Goal: Information Seeking & Learning: Compare options

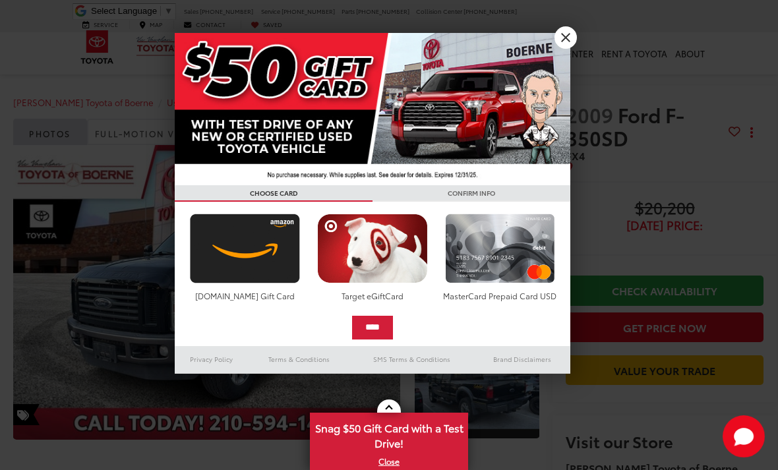
click at [569, 43] on link "X" at bounding box center [566, 37] width 22 height 22
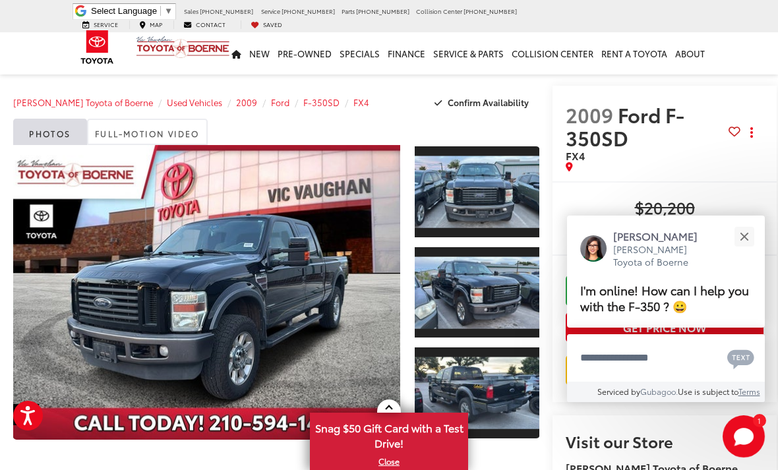
click at [744, 241] on button "Close" at bounding box center [744, 236] width 28 height 28
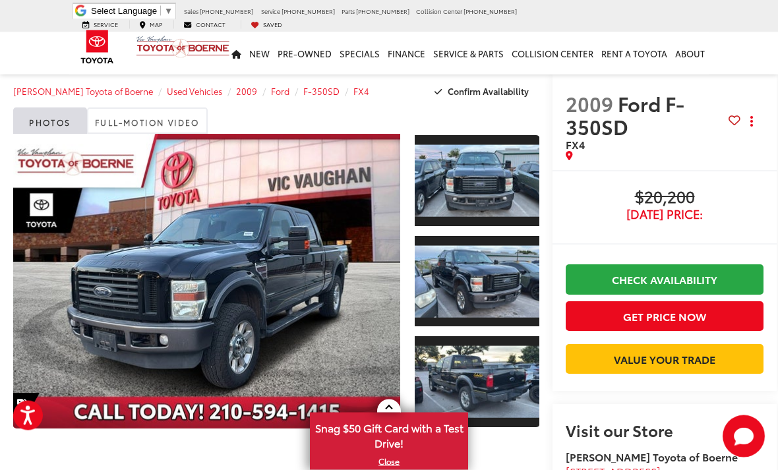
scroll to position [20, 0]
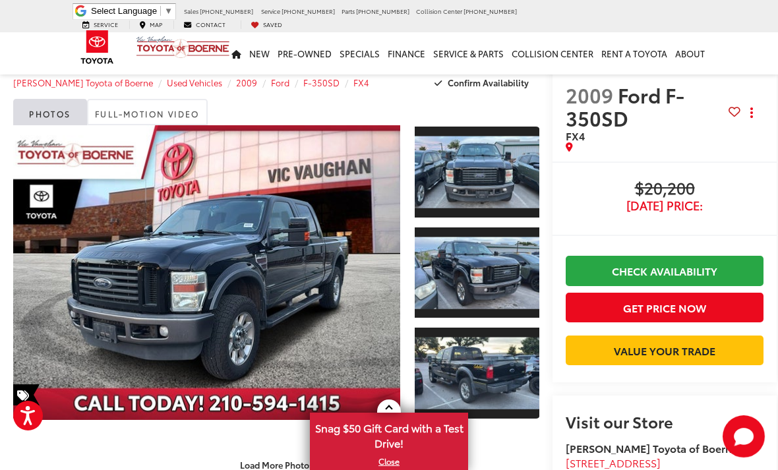
click at [392, 413] on link at bounding box center [389, 406] width 24 height 13
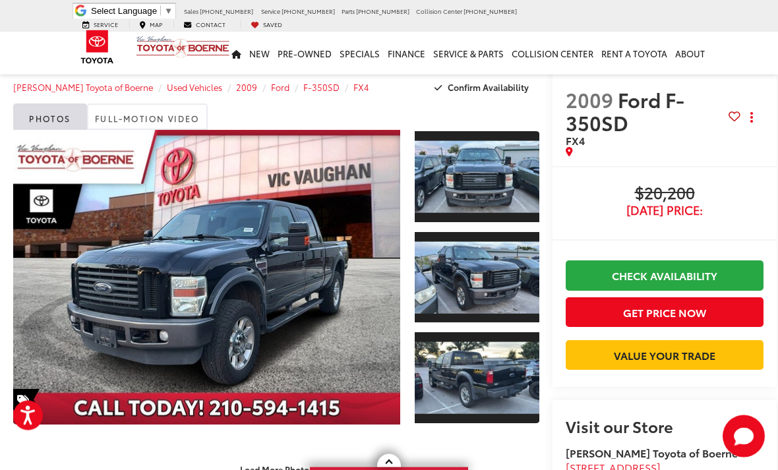
scroll to position [0, 0]
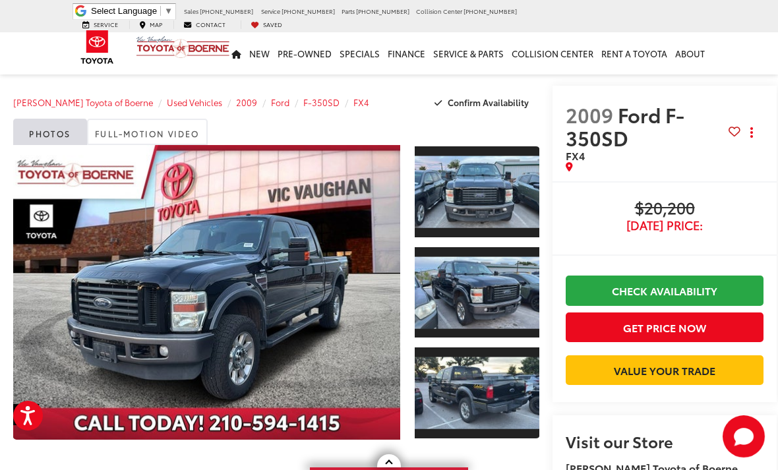
click at [324, 288] on link "Expand Photo 0" at bounding box center [206, 292] width 387 height 295
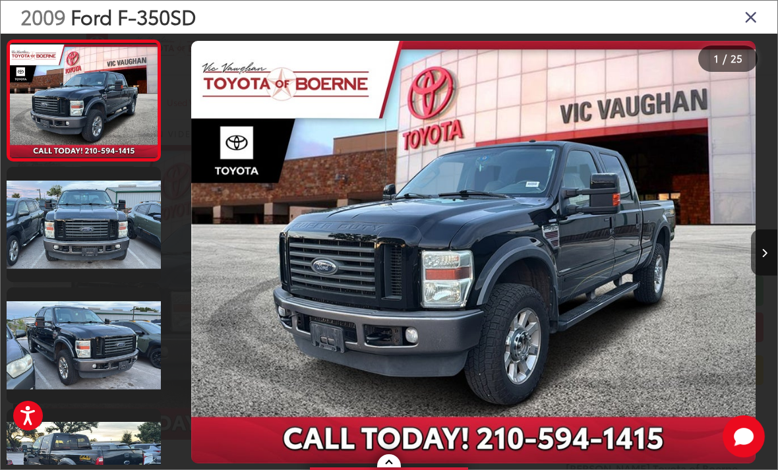
click at [764, 258] on icon "Next image" at bounding box center [765, 253] width 6 height 9
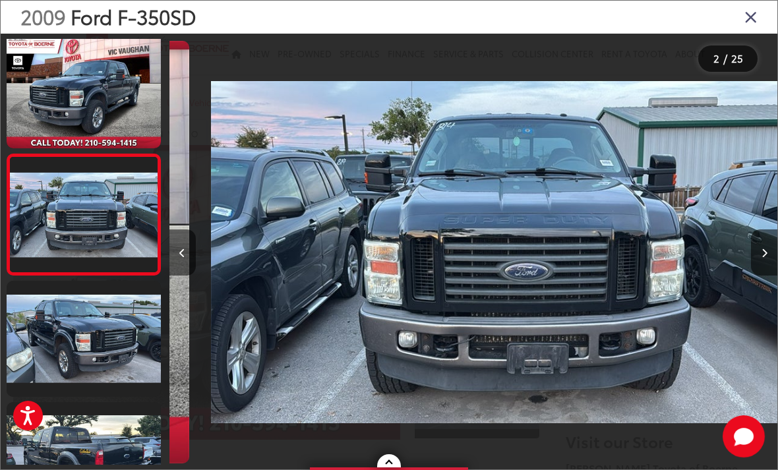
scroll to position [7, 0]
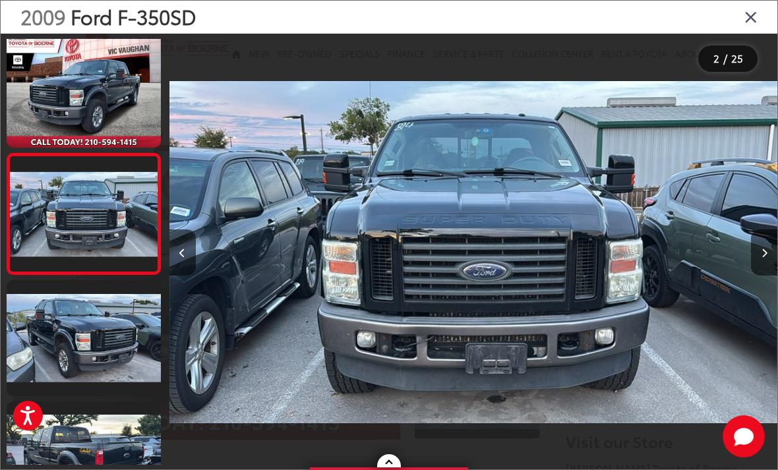
click at [756, 276] on button "Next image" at bounding box center [764, 252] width 26 height 46
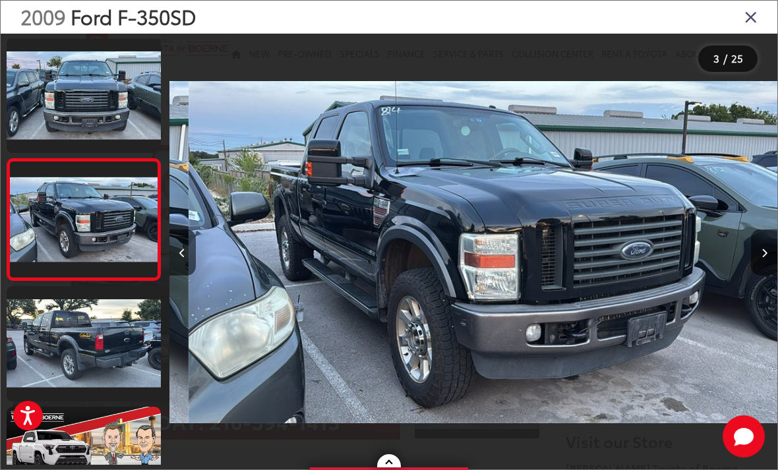
scroll to position [128, 0]
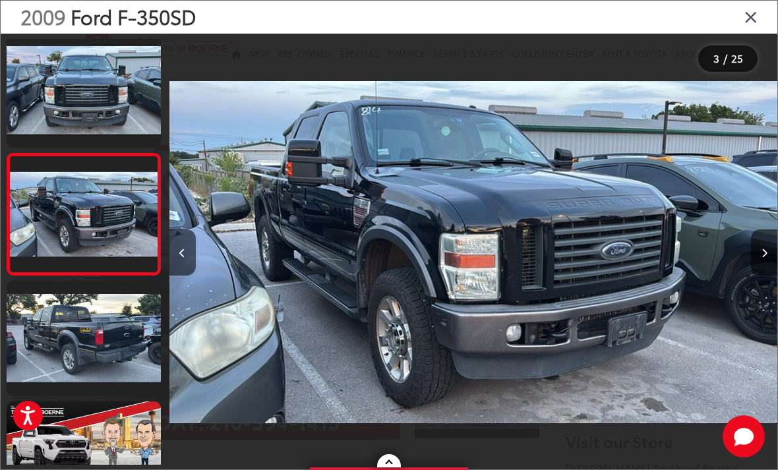
click at [759, 276] on button "Next image" at bounding box center [764, 252] width 26 height 46
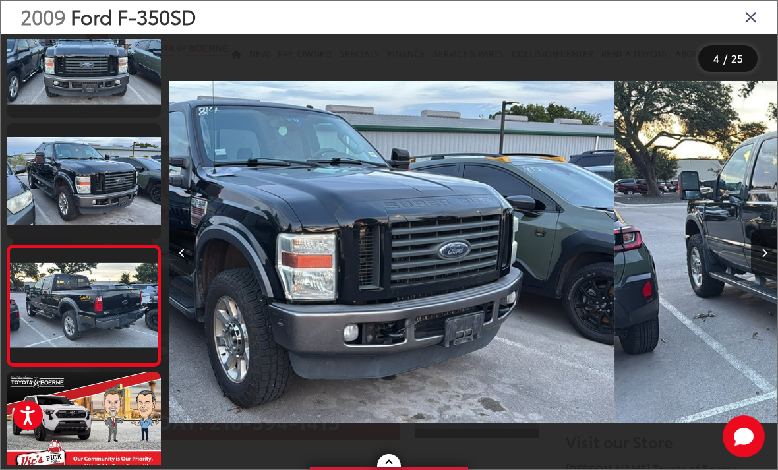
scroll to position [0, 1824]
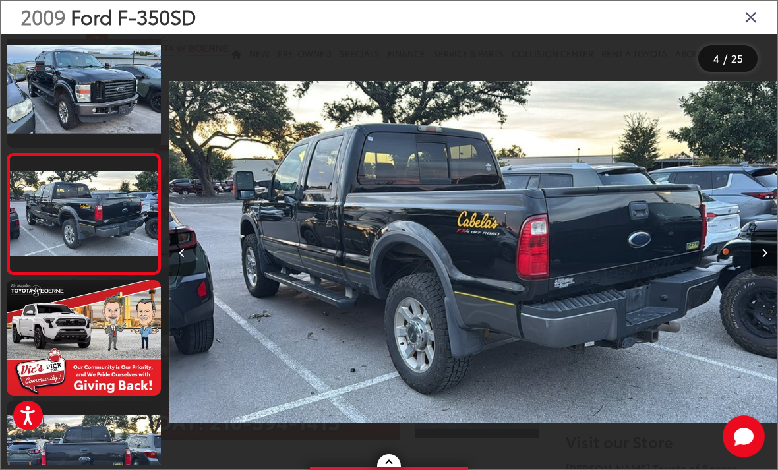
click at [756, 276] on button "Next image" at bounding box center [764, 252] width 26 height 46
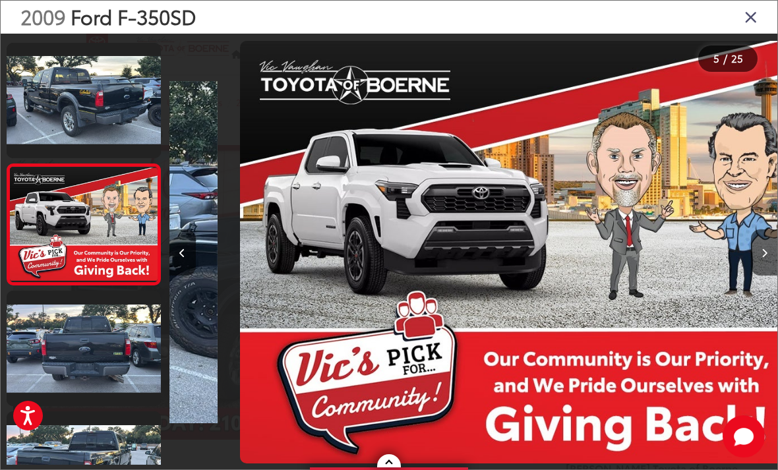
scroll to position [370, 0]
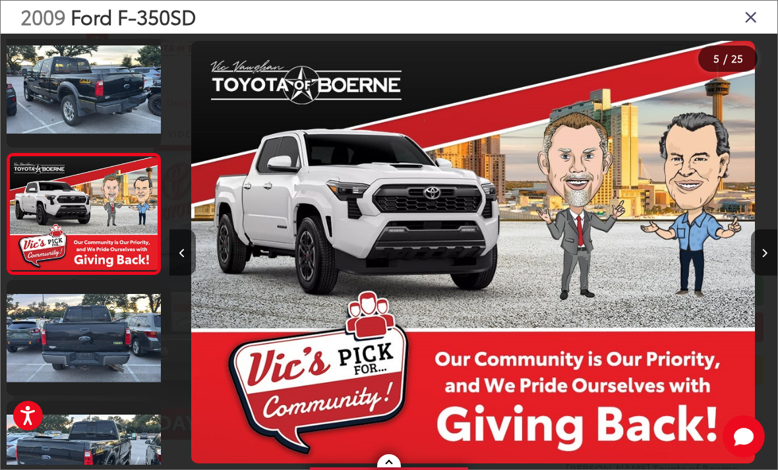
click at [755, 272] on button "Next image" at bounding box center [764, 252] width 26 height 46
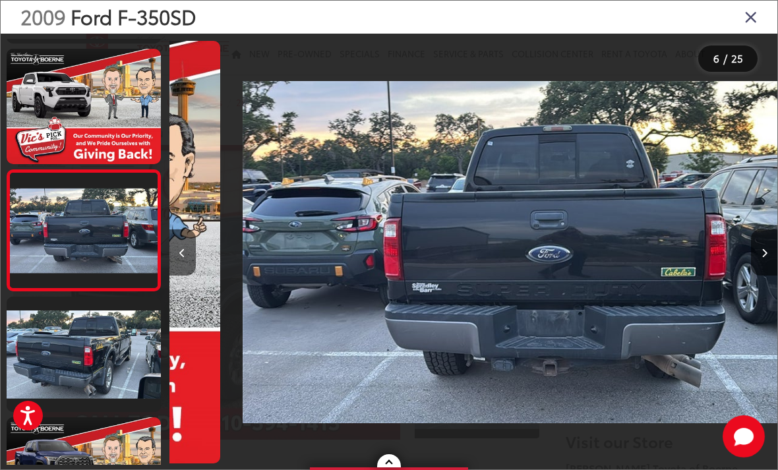
scroll to position [491, 0]
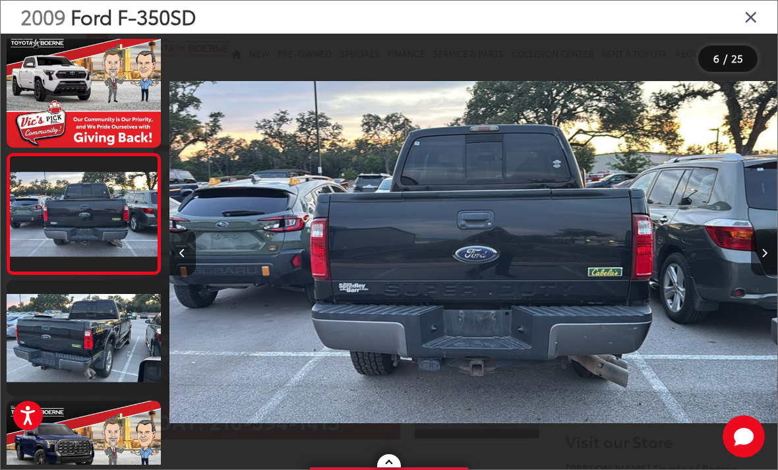
click at [757, 272] on button "Next image" at bounding box center [764, 252] width 26 height 46
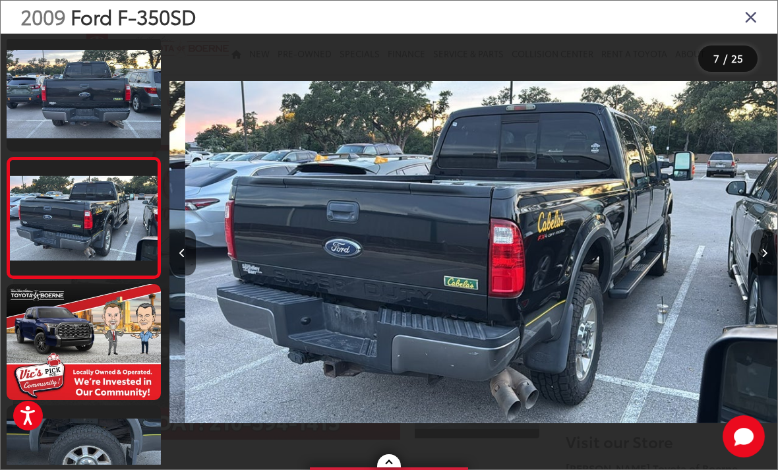
scroll to position [0, 3649]
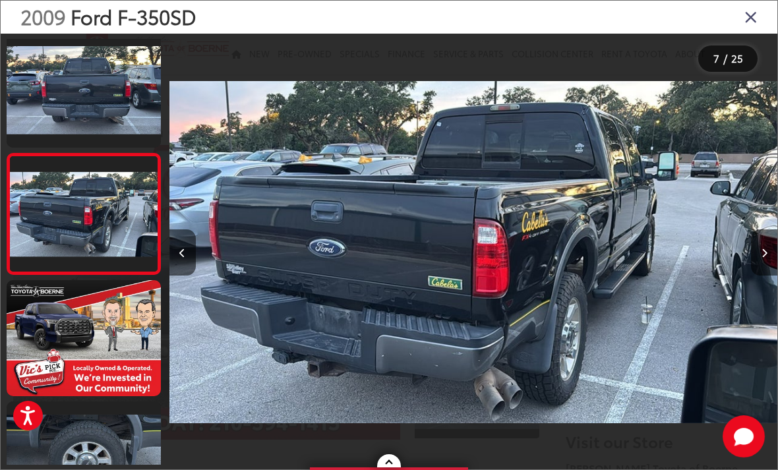
click at [754, 268] on button "Next image" at bounding box center [764, 252] width 26 height 46
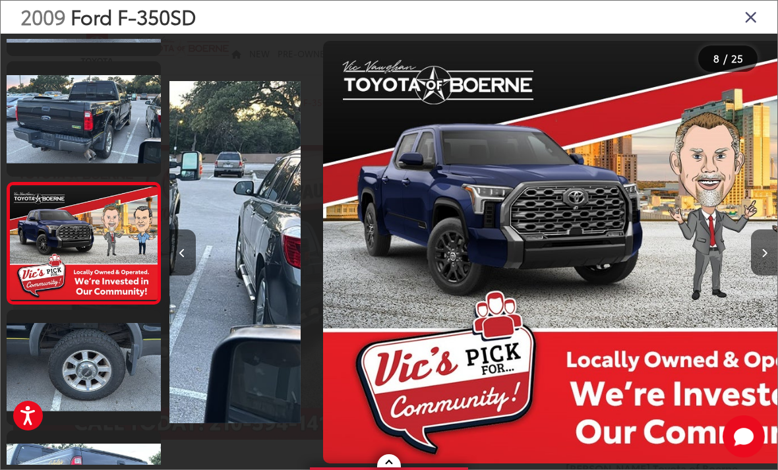
scroll to position [0, 0]
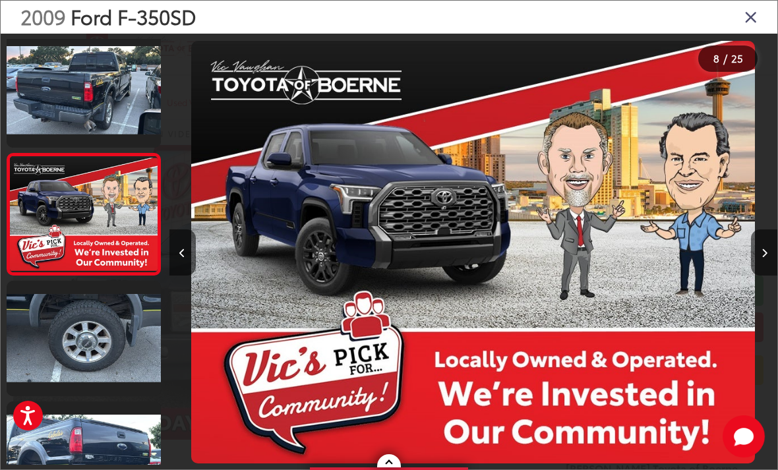
click at [754, 267] on button "Next image" at bounding box center [764, 252] width 26 height 46
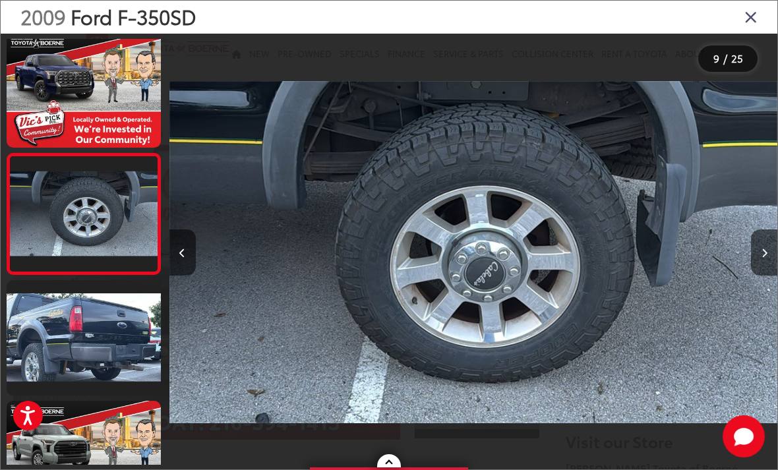
click at [753, 264] on button "Next image" at bounding box center [764, 252] width 26 height 46
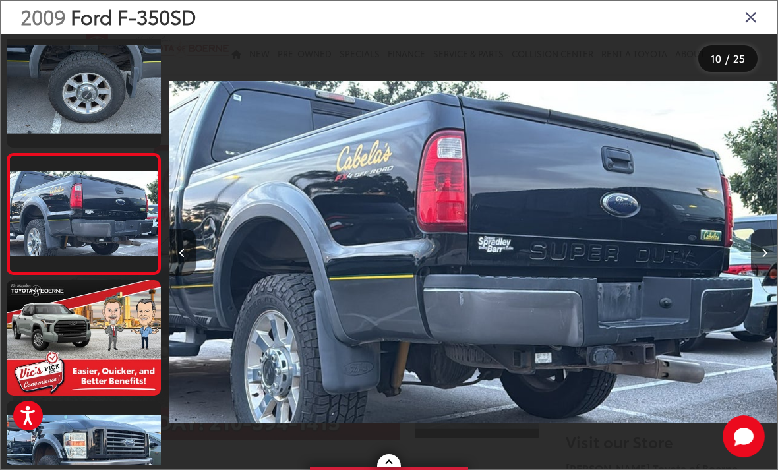
click at [760, 267] on button "Next image" at bounding box center [764, 252] width 26 height 46
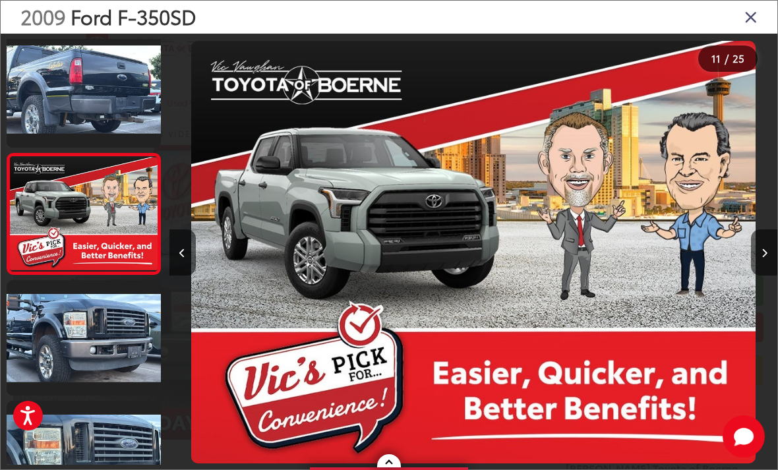
click at [760, 264] on button "Next image" at bounding box center [764, 252] width 26 height 46
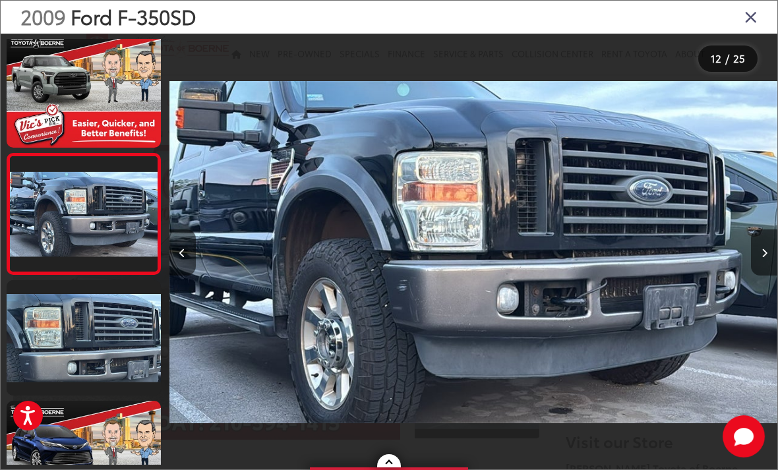
click at [762, 258] on icon "Next image" at bounding box center [765, 253] width 6 height 9
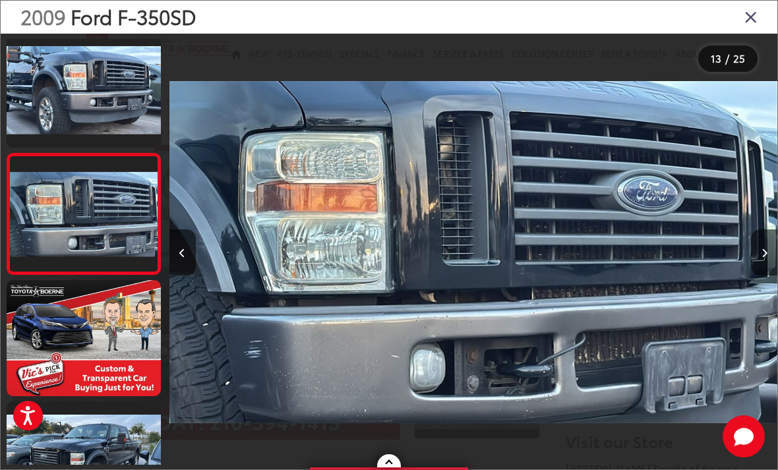
click at [762, 258] on icon "Next image" at bounding box center [765, 253] width 6 height 9
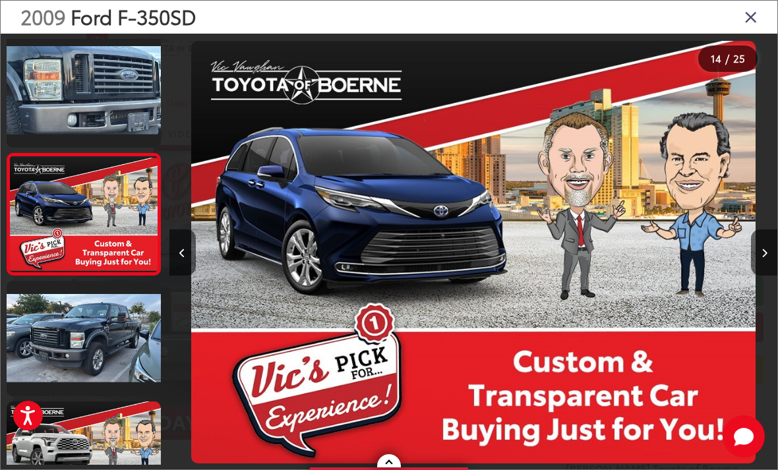
click at [760, 270] on button "Next image" at bounding box center [764, 252] width 26 height 46
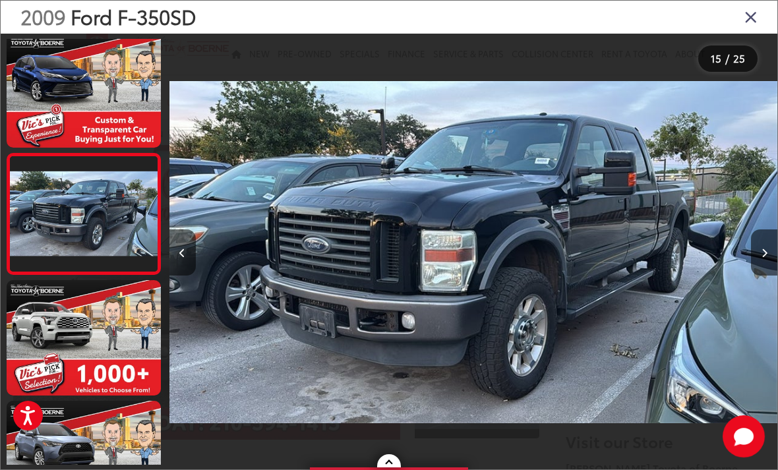
click at [758, 270] on button "Next image" at bounding box center [764, 252] width 26 height 46
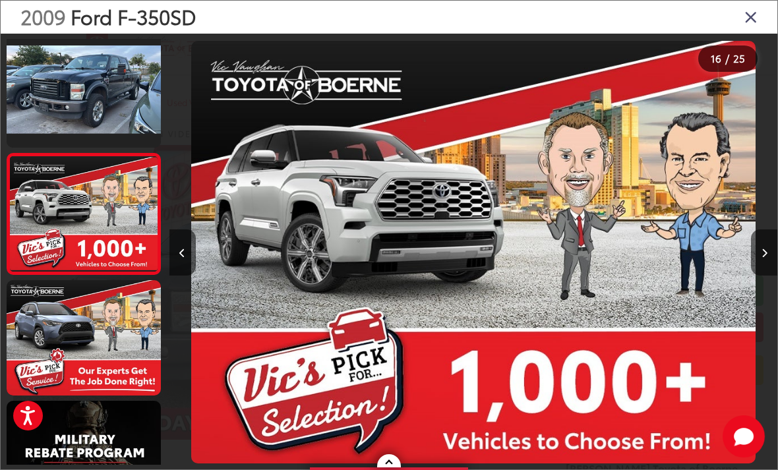
click at [757, 265] on button "Next image" at bounding box center [764, 252] width 26 height 46
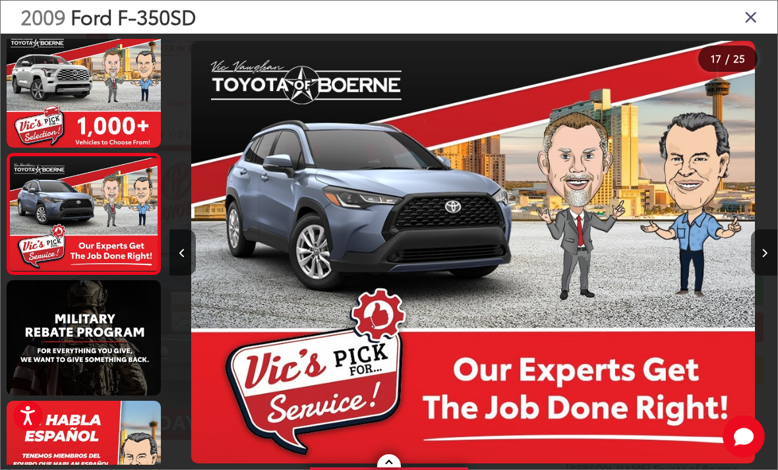
click at [757, 262] on button "Next image" at bounding box center [764, 252] width 26 height 46
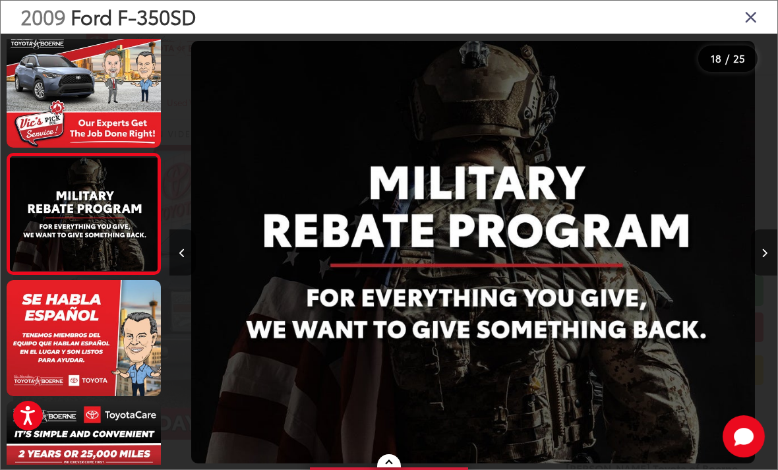
click at [758, 263] on button "Next image" at bounding box center [764, 252] width 26 height 46
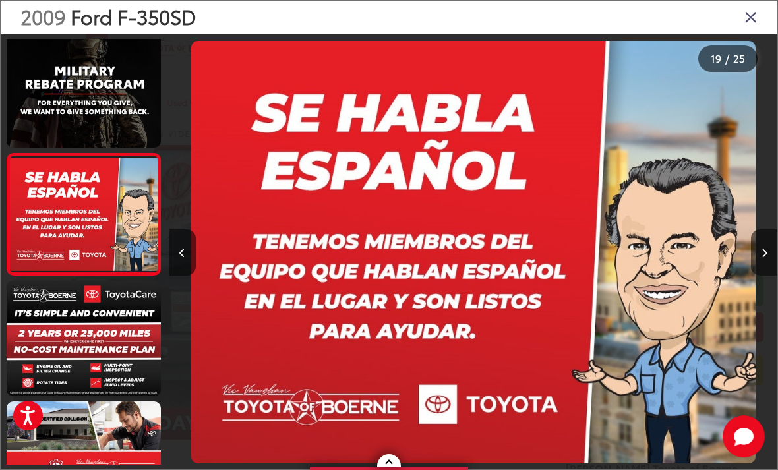
click at [759, 267] on button "Next image" at bounding box center [764, 252] width 26 height 46
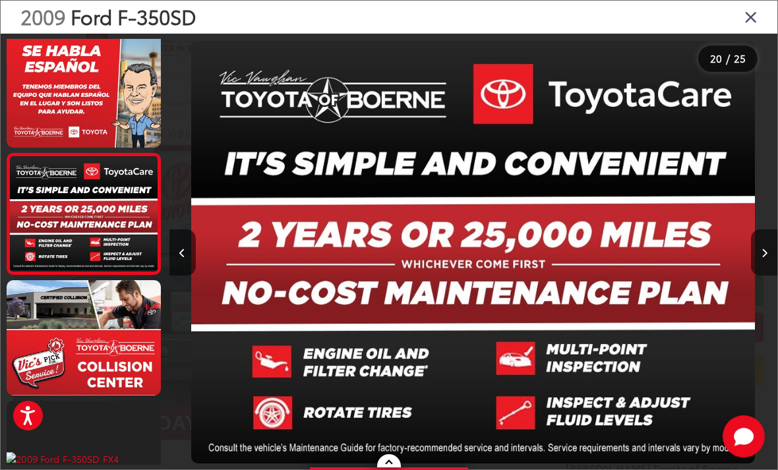
click at [758, 270] on button "Next image" at bounding box center [764, 252] width 26 height 46
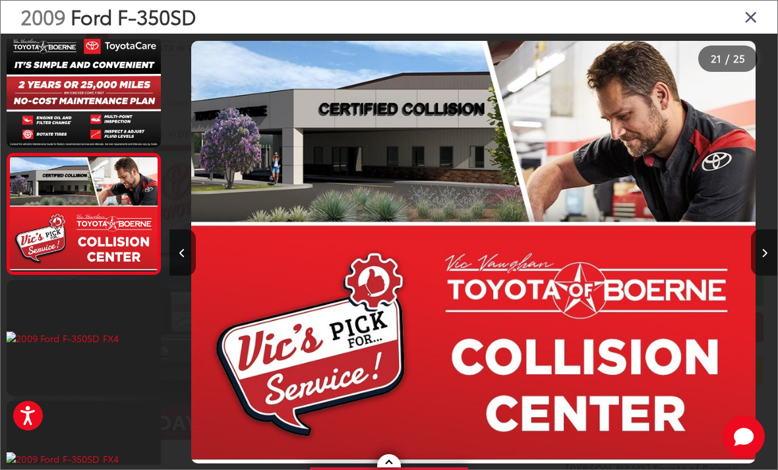
click at [756, 266] on button "Next image" at bounding box center [764, 252] width 26 height 46
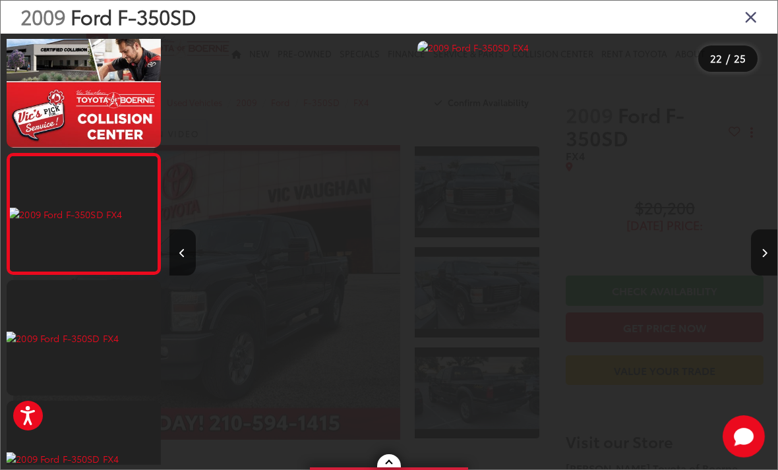
click at [756, 268] on button "Next image" at bounding box center [764, 252] width 26 height 46
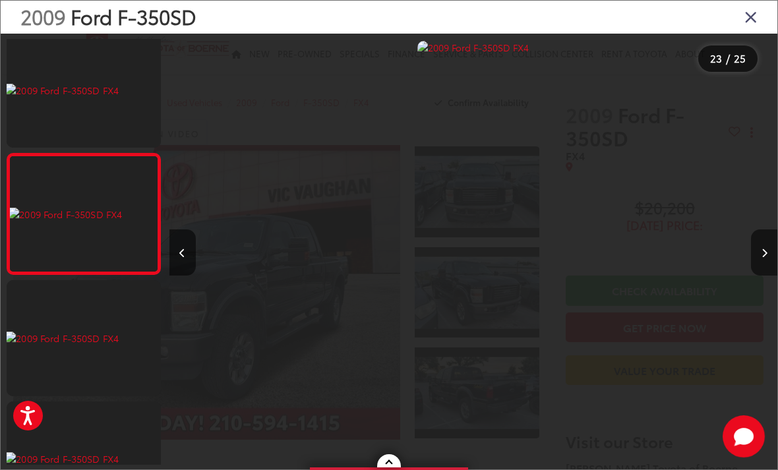
click at [174, 268] on button "Previous image" at bounding box center [182, 252] width 26 height 46
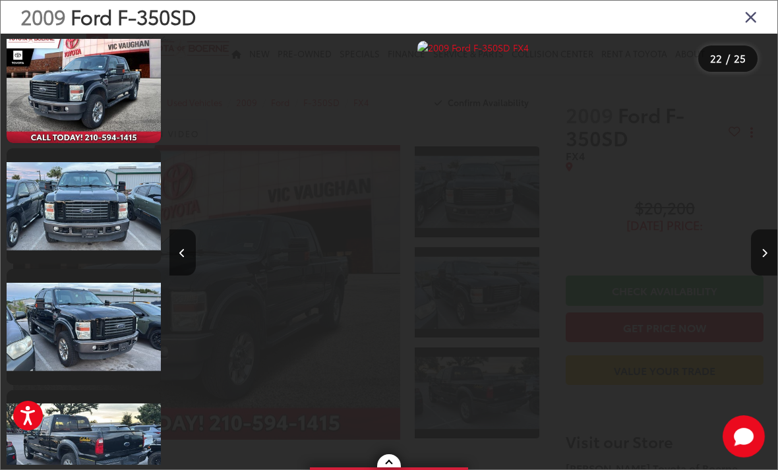
click at [110, 222] on link at bounding box center [84, 205] width 154 height 115
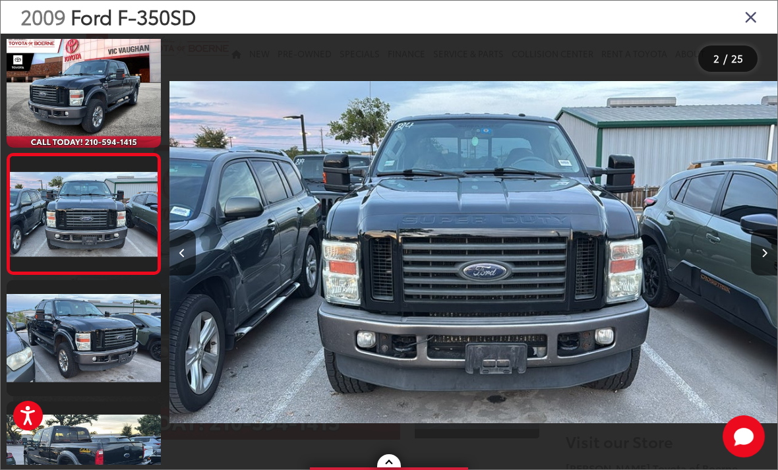
click at [762, 258] on icon "Next image" at bounding box center [765, 253] width 6 height 9
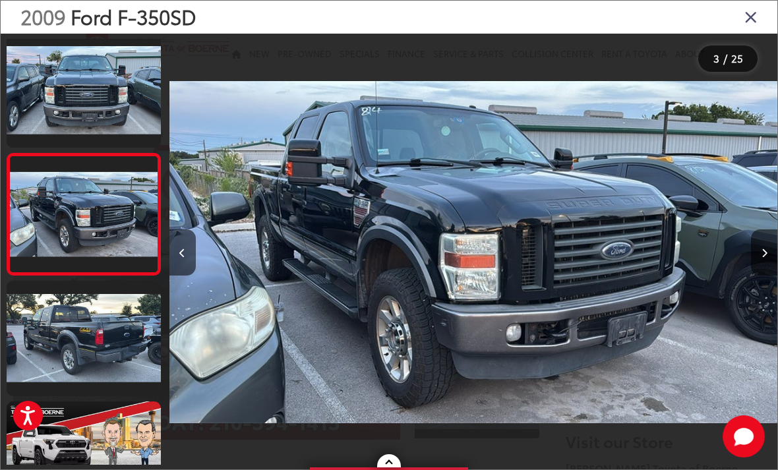
click at [761, 276] on button "Next image" at bounding box center [764, 252] width 26 height 46
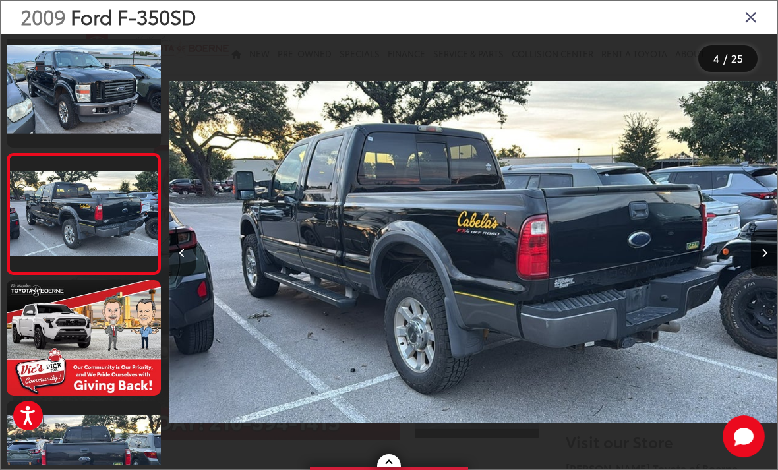
click at [750, 12] on icon "Close gallery" at bounding box center [750, 16] width 13 height 17
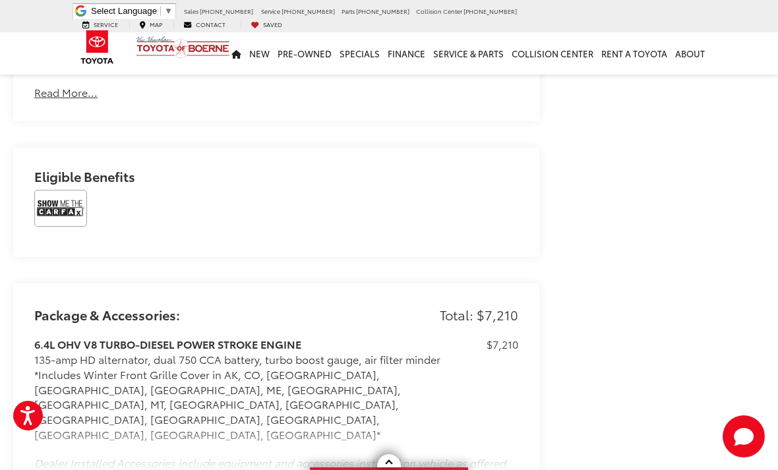
click at [60, 200] on img at bounding box center [60, 208] width 53 height 37
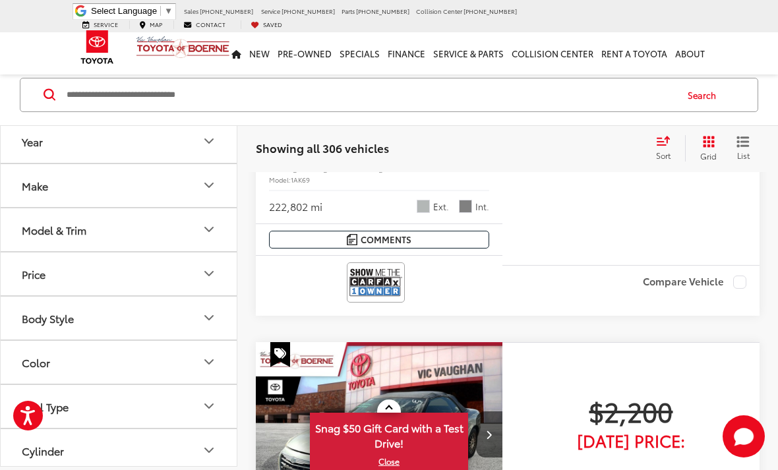
scroll to position [351, 0]
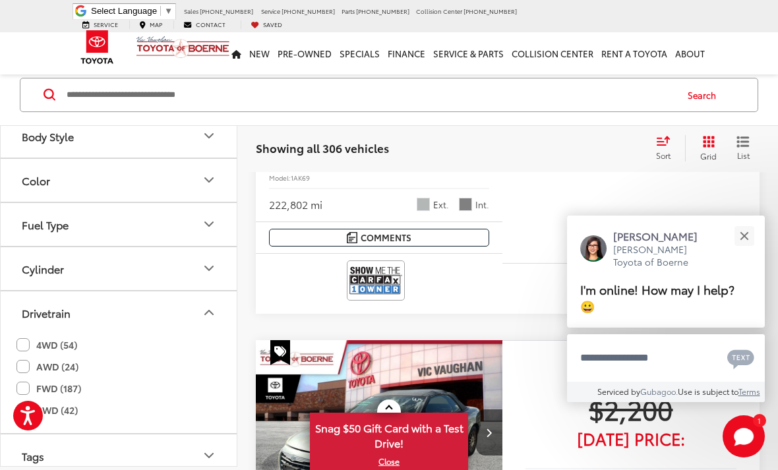
scroll to position [214, 0]
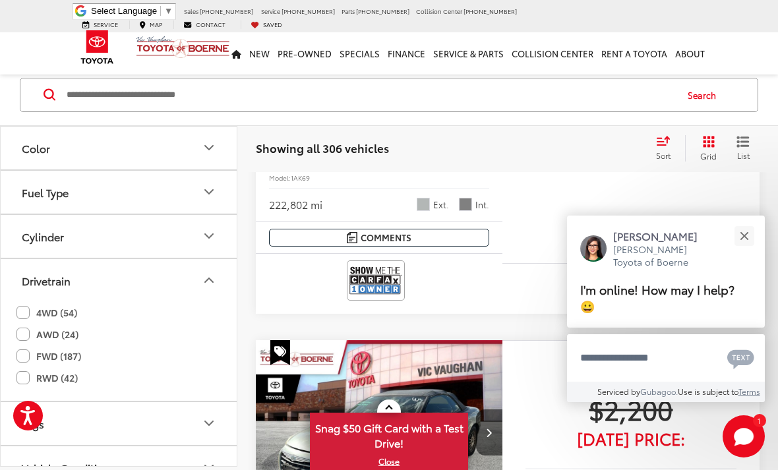
click at [26, 312] on label "4WD (54)" at bounding box center [46, 313] width 61 height 22
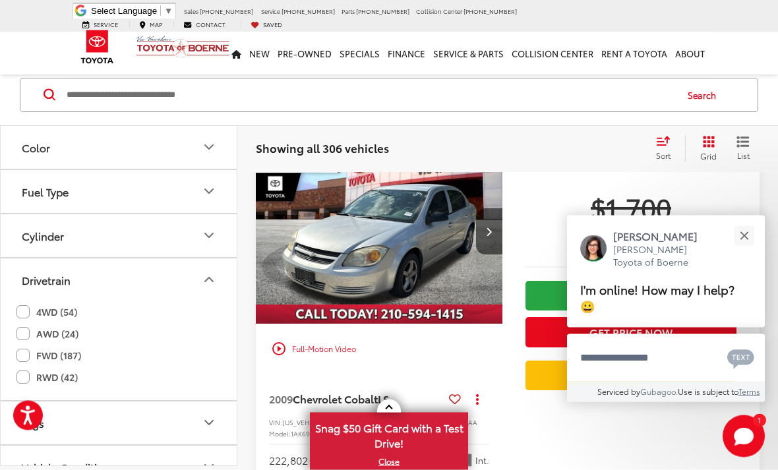
scroll to position [60, 0]
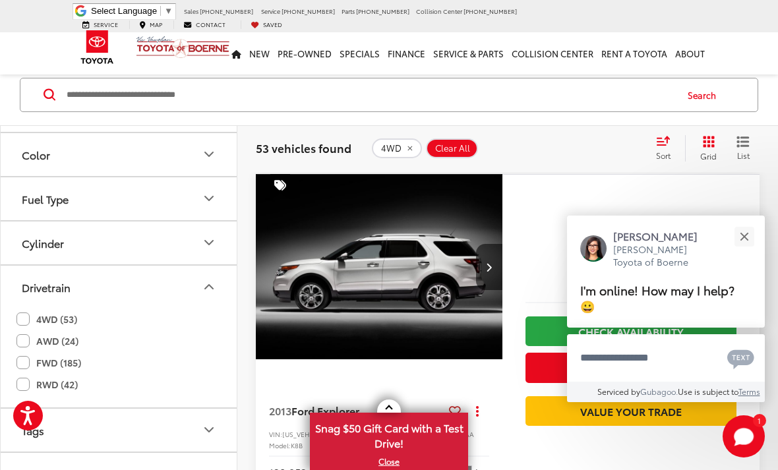
click at [202, 198] on icon "Fuel Type" at bounding box center [209, 199] width 16 height 16
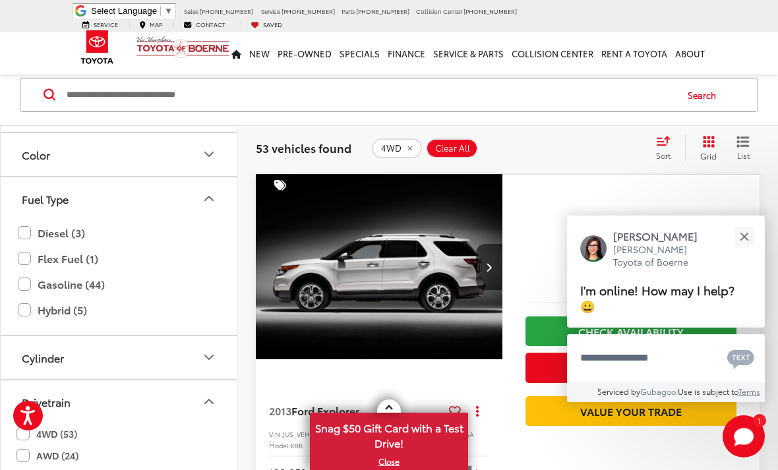
click at [33, 233] on label "Diesel (3)" at bounding box center [119, 233] width 202 height 23
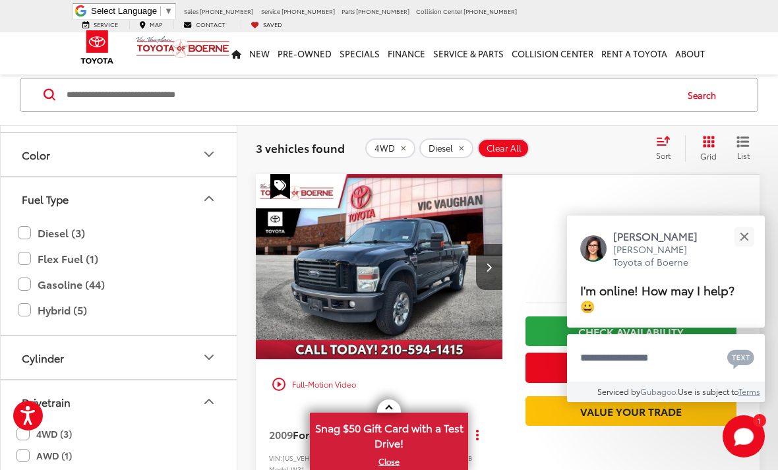
click at [750, 251] on button "Close" at bounding box center [744, 236] width 28 height 28
